Goal: Information Seeking & Learning: Understand process/instructions

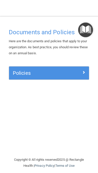
click at [83, 31] on img "Open Resource Center" at bounding box center [85, 30] width 15 height 15
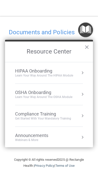
click at [52, 120] on div "Get Started with your mandatory training" at bounding box center [43, 119] width 56 height 4
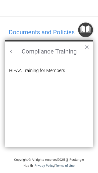
click at [55, 71] on div "HIPAA Training for Members" at bounding box center [37, 70] width 56 height 5
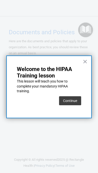
click at [70, 101] on button "Continue" at bounding box center [70, 100] width 22 height 9
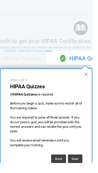
click at [90, 80] on button "×" at bounding box center [91, 79] width 5 height 8
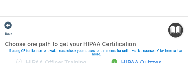
click at [12, 27] on span at bounding box center [8, 25] width 8 height 8
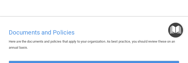
click at [97, 34] on img "Open Resource Center" at bounding box center [175, 30] width 15 height 15
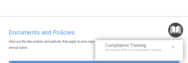
scroll to position [26, 0]
click at [97, 51] on div "Compliance Training Get Started with your mandatory training" at bounding box center [139, 46] width 68 height 9
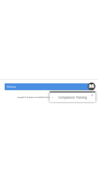
scroll to position [37, 0]
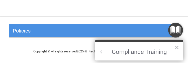
click at [97, 53] on h2 "Compliance Training" at bounding box center [139, 52] width 88 height 21
click at [97, 56] on h2 "Compliance Training" at bounding box center [139, 52] width 88 height 21
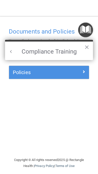
scroll to position [0, 0]
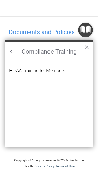
click at [12, 53] on button "Back to Resource Center Home" at bounding box center [11, 51] width 5 height 5
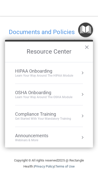
click at [65, 91] on div "OSHA Onboarding" at bounding box center [43, 93] width 57 height 6
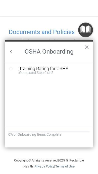
scroll to position [0, 0]
click at [58, 73] on div "Completed Step 0 of 2" at bounding box center [52, 73] width 67 height 4
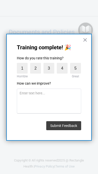
click at [84, 40] on button "×" at bounding box center [84, 40] width 5 height 8
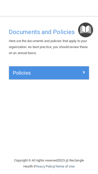
click at [88, 31] on img "Open Resource Center" at bounding box center [85, 30] width 15 height 15
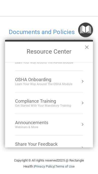
scroll to position [21, 0]
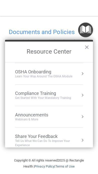
click at [80, 95] on button "Resource Center" at bounding box center [82, 95] width 5 height 5
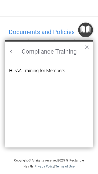
scroll to position [0, 0]
click at [86, 51] on button "×" at bounding box center [86, 47] width 5 height 8
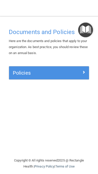
click at [86, 31] on img "Open Resource Center" at bounding box center [85, 30] width 15 height 15
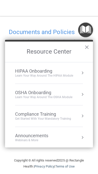
click at [62, 119] on div "Get Started with your mandatory training" at bounding box center [43, 119] width 56 height 4
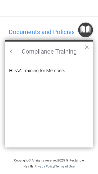
click at [9, 49] on button "Back to Resource Center Home" at bounding box center [11, 51] width 5 height 5
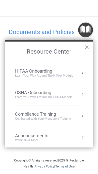
click at [88, 49] on button "×" at bounding box center [86, 47] width 5 height 8
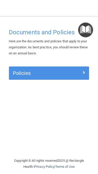
click at [82, 30] on img "Open Resource Center" at bounding box center [85, 30] width 15 height 15
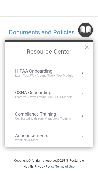
click at [66, 141] on div "Announcements Webinars & More" at bounding box center [41, 138] width 53 height 10
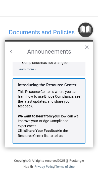
click at [13, 52] on button "Back to Resource Center Home" at bounding box center [11, 51] width 5 height 5
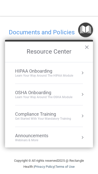
click at [86, 46] on button "×" at bounding box center [86, 47] width 5 height 8
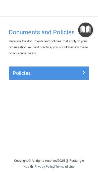
scroll to position [0, 0]
